Goal: Answer question/provide support

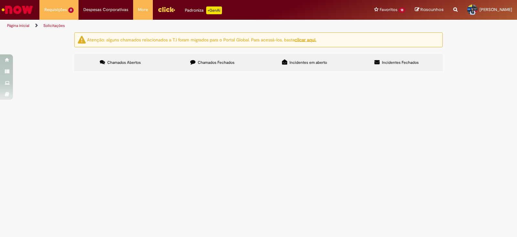
click at [0, 0] on span "PO 4501006398" at bounding box center [0, 0] width 0 height 0
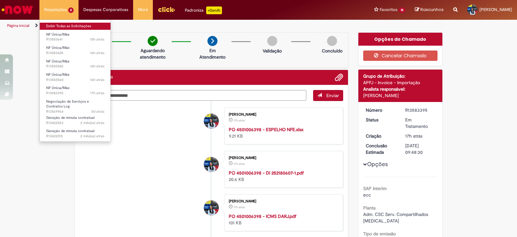
click at [65, 23] on link "Exibir Todas as Solicitações" at bounding box center [75, 26] width 71 height 7
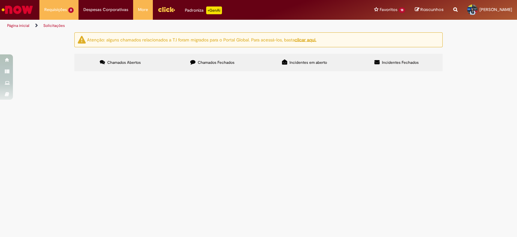
click at [0, 0] on td "PO 4501334386" at bounding box center [0, 0] width 0 height 0
click at [0, 0] on span "PO 4501334386" at bounding box center [0, 0] width 0 height 0
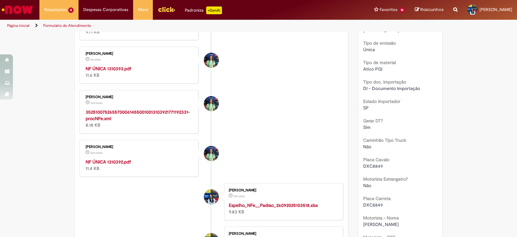
scroll to position [202, 0]
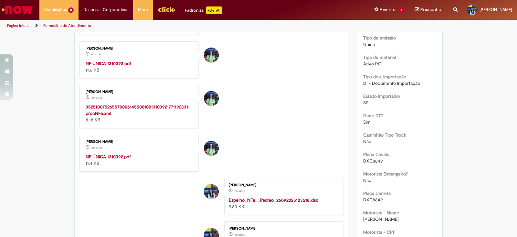
click at [114, 156] on strong "NF ÚNICA 1310392.pdf" at bounding box center [108, 157] width 45 height 6
click at [120, 63] on strong "NF ÚNICA 1310393.pdf" at bounding box center [109, 63] width 46 height 6
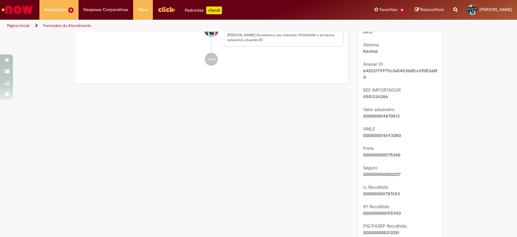
scroll to position [525, 0]
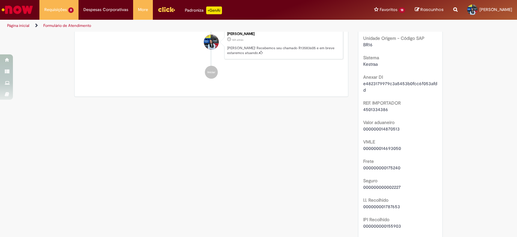
click at [373, 106] on span "4501334386" at bounding box center [375, 109] width 25 height 6
copy span "4501334386"
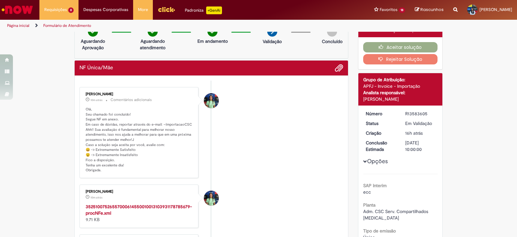
scroll to position [0, 0]
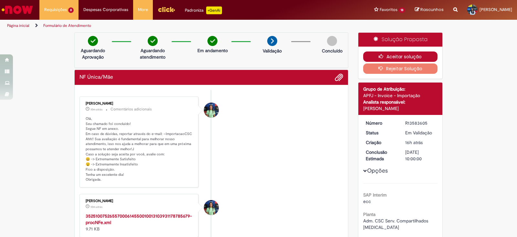
click at [371, 53] on button "Aceitar solução" at bounding box center [400, 56] width 75 height 10
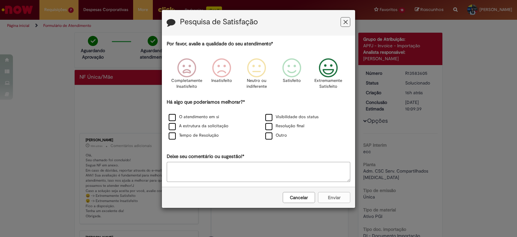
click at [323, 74] on icon "Feedback" at bounding box center [329, 67] width 24 height 19
click at [202, 134] on label "Tempo de Resolução" at bounding box center [194, 135] width 50 height 6
click at [205, 122] on div "A estrutura da solicitação" at bounding box center [210, 126] width 97 height 9
click at [204, 115] on label "O atendimento em si" at bounding box center [194, 117] width 50 height 6
click at [205, 126] on label "A estrutura da solicitação" at bounding box center [199, 126] width 60 height 6
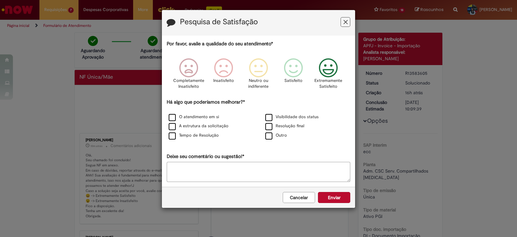
click at [272, 125] on label "Resolução final" at bounding box center [284, 126] width 39 height 6
click at [270, 115] on label "Visibilidade dos status" at bounding box center [291, 117] width 53 height 6
click at [345, 197] on button "Enviar" at bounding box center [334, 197] width 32 height 11
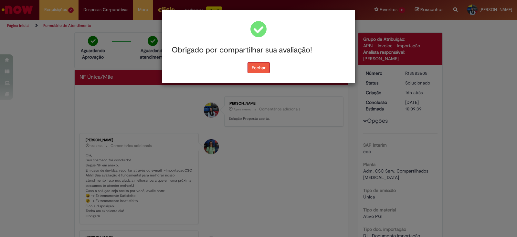
click at [265, 67] on button "Fechar" at bounding box center [259, 67] width 22 height 11
